Goal: Task Accomplishment & Management: Manage account settings

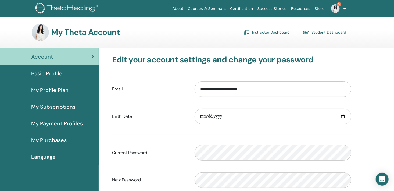
click at [269, 32] on link "Instructor Dashboard" at bounding box center [267, 32] width 46 height 9
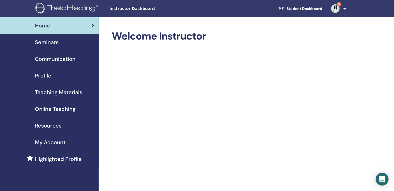
click at [56, 41] on span "Seminars" at bounding box center [47, 42] width 24 height 8
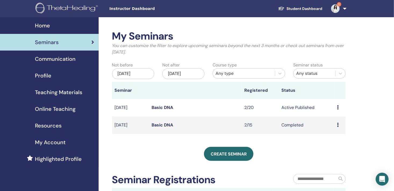
click at [338, 108] on icon at bounding box center [338, 107] width 2 height 4
click at [336, 129] on link "Attendees" at bounding box center [336, 129] width 20 height 6
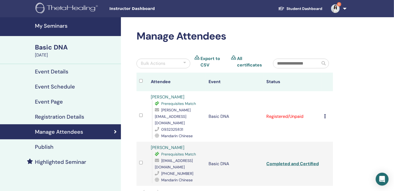
click at [293, 113] on td "Registered/Unpaid" at bounding box center [293, 116] width 58 height 51
click at [327, 114] on div "Cancel Registration Do not auto-certify Mark as Paid Mark as Unpaid Mark as Abs…" at bounding box center [327, 116] width 6 height 6
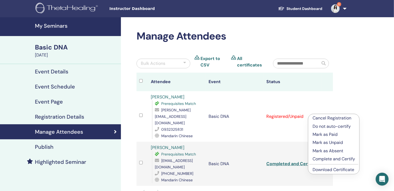
click at [330, 132] on p "Mark as Paid" at bounding box center [334, 134] width 42 height 6
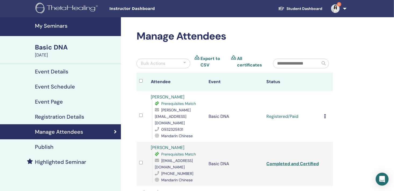
click at [324, 114] on icon at bounding box center [325, 116] width 2 height 4
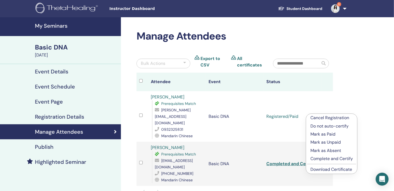
click at [320, 160] on p "Complete and Certify" at bounding box center [331, 158] width 42 height 6
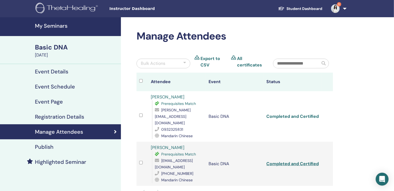
click at [316, 113] on link "Completed and Certified" at bounding box center [292, 116] width 52 height 6
click at [282, 114] on link "Completed and Certified" at bounding box center [292, 116] width 52 height 6
